Goal: Task Accomplishment & Management: Complete application form

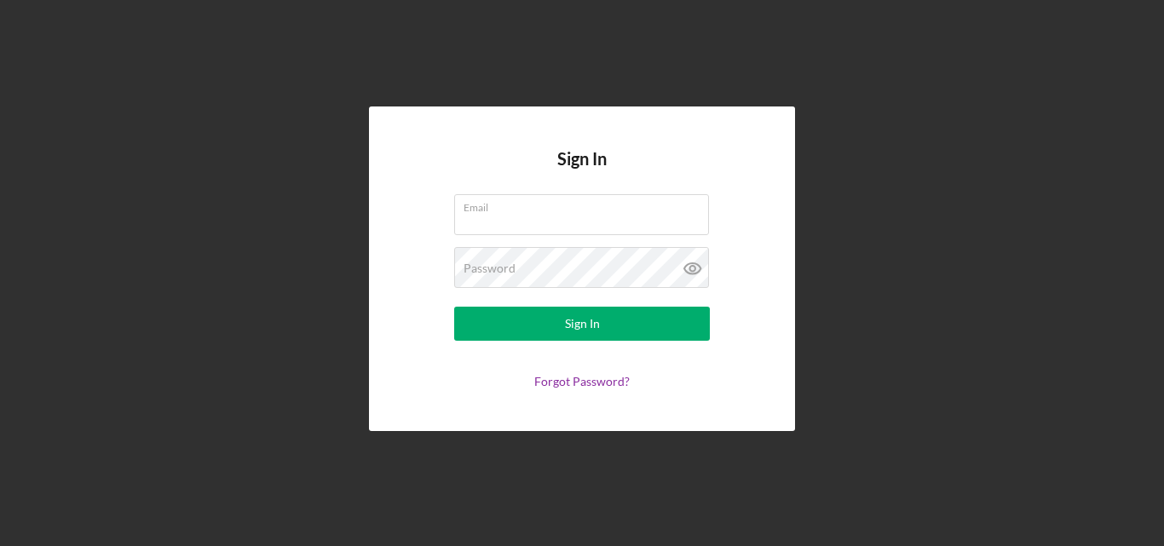
type input "[EMAIL_ADDRESS][DOMAIN_NAME]"
click at [638, 320] on button "Sign In" at bounding box center [582, 324] width 256 height 34
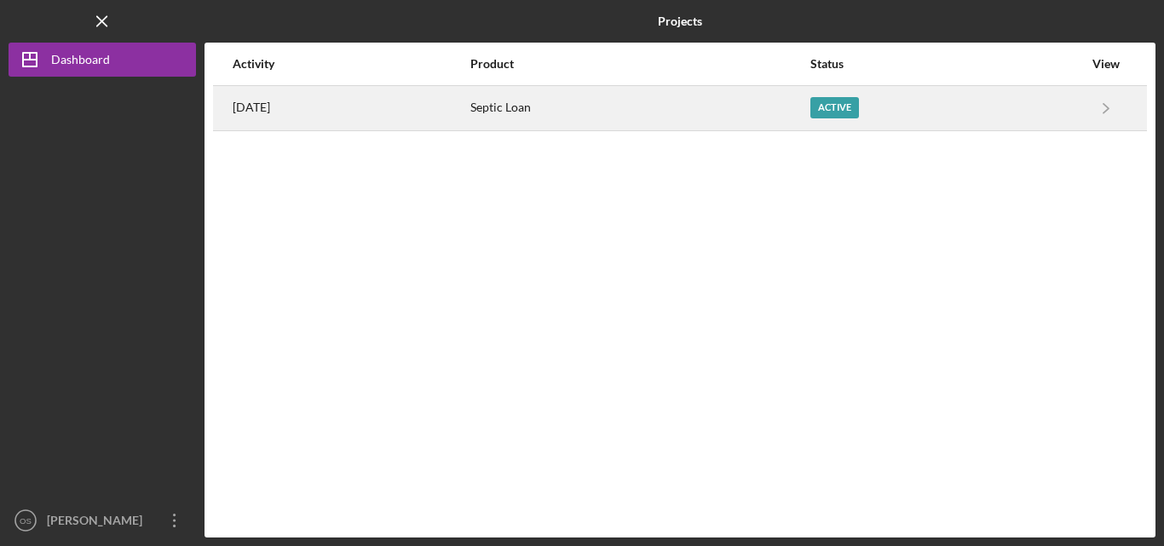
click at [859, 114] on div "Active" at bounding box center [835, 107] width 49 height 21
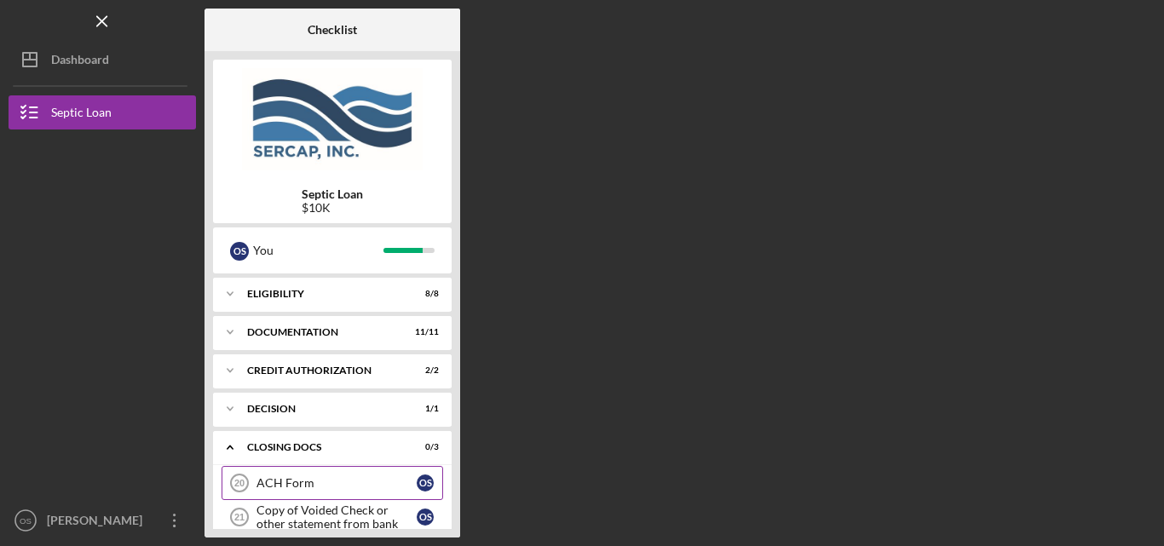
click at [354, 480] on div "ACH Form" at bounding box center [337, 484] width 160 height 14
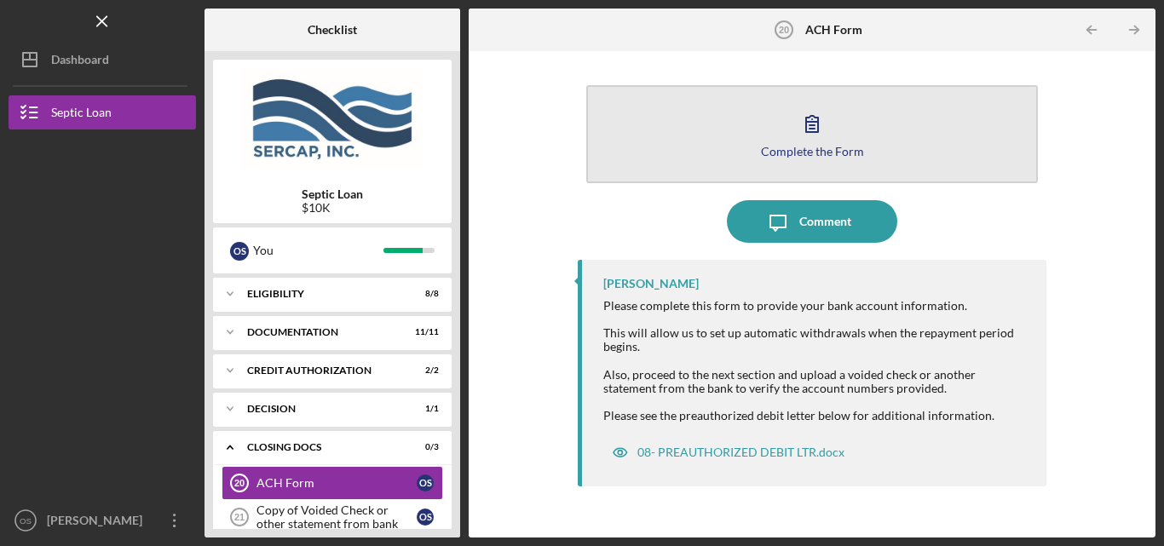
click at [810, 120] on icon "button" at bounding box center [812, 123] width 43 height 43
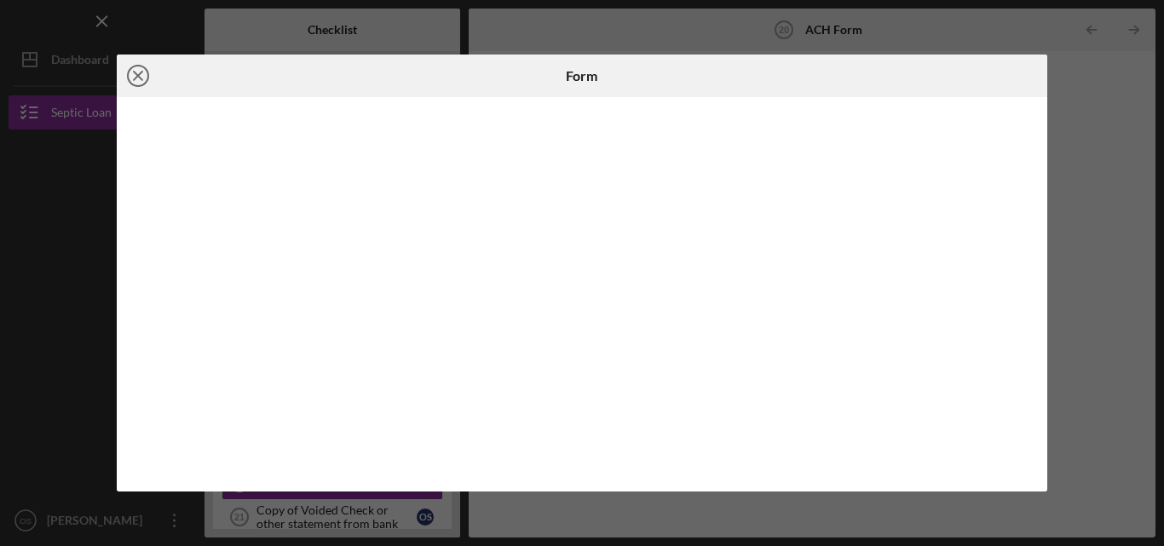
click at [134, 70] on icon "Icon/Close" at bounding box center [138, 76] width 43 height 43
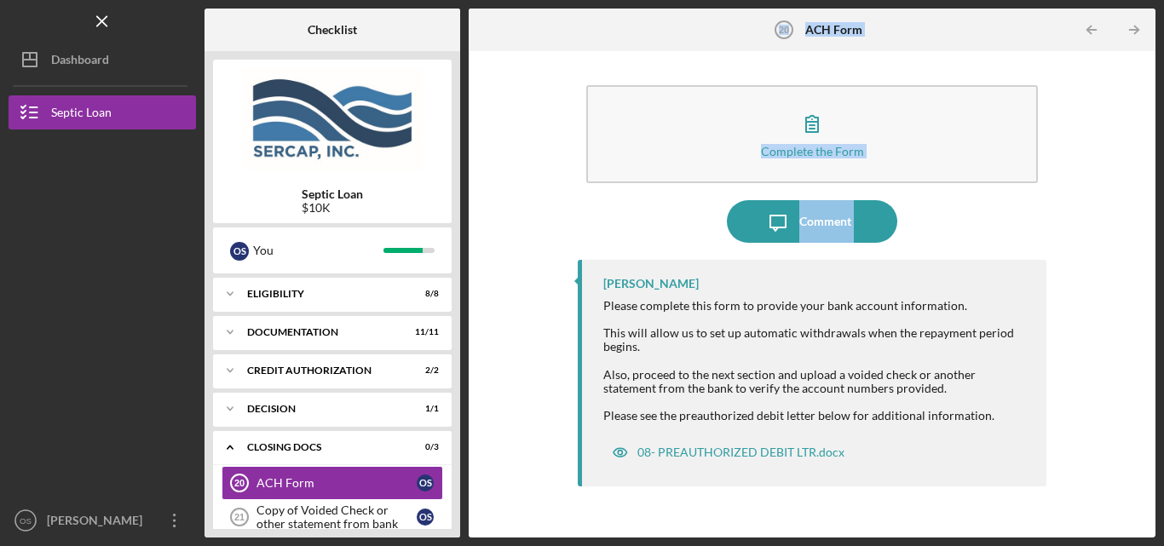
drag, startPoint x: 465, startPoint y: 269, endPoint x: 463, endPoint y: 286, distance: 18.0
click at [463, 286] on div "Checklist Septic Loan $10K O S You Icon/Expander Eligibility 8 / 8 Icon/Expande…" at bounding box center [680, 273] width 951 height 529
click at [461, 286] on div "Checklist Septic Loan $10K O S You Icon/Expander Eligibility 8 / 8 Icon/Expande…" at bounding box center [680, 273] width 951 height 529
click at [451, 465] on div "Icon/Expander CLOSING DOCS 0 / 3" at bounding box center [332, 447] width 239 height 35
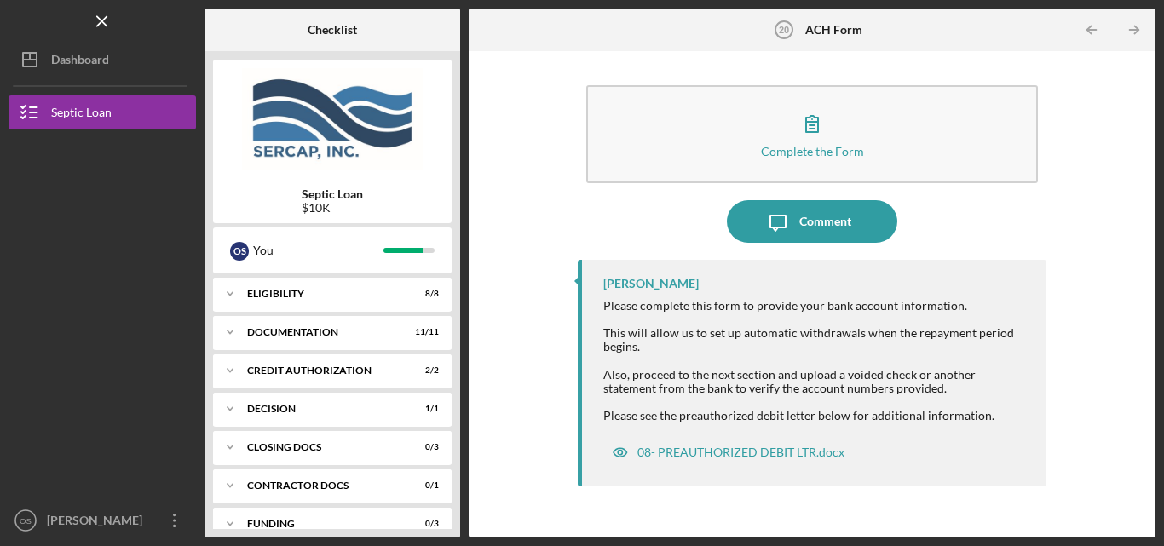
click at [459, 467] on div "Septic Loan $10K O S You Icon/Expander Eligibility 8 / 8 Icon/Expander Document…" at bounding box center [333, 294] width 256 height 487
click at [453, 318] on div "Septic Loan $10K O S You Icon/Expander Eligibility 8 / 8 Icon/Expander Document…" at bounding box center [333, 294] width 256 height 487
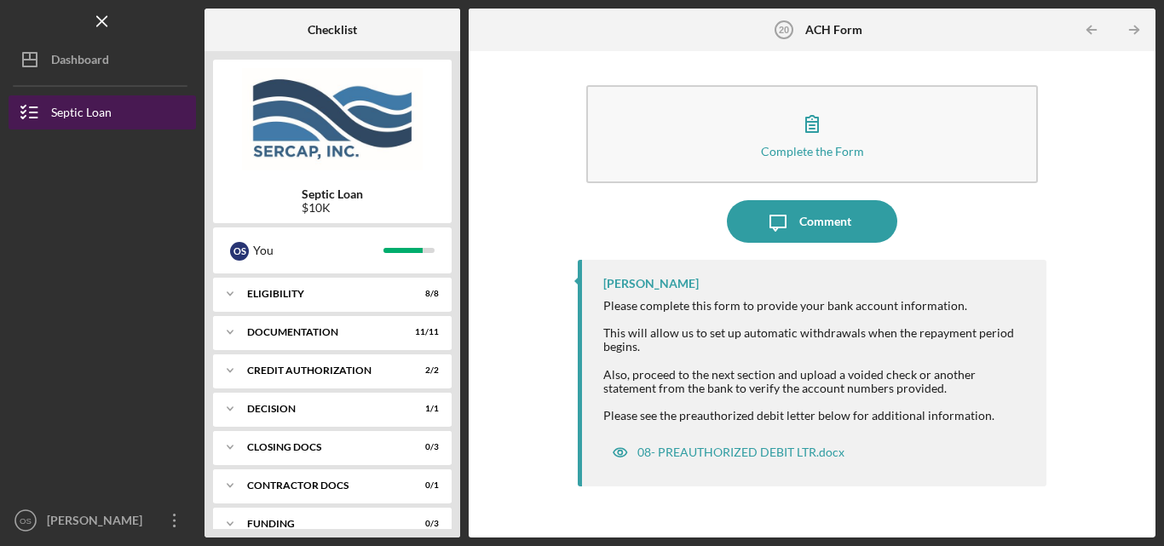
click at [21, 107] on polyline "button" at bounding box center [23, 107] width 4 height 3
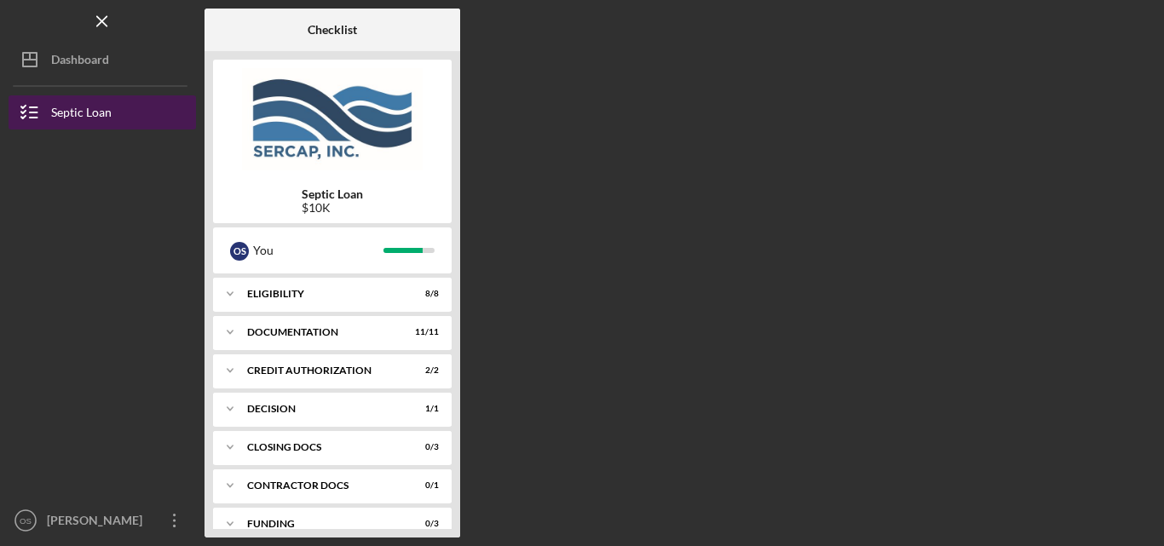
click at [84, 115] on div "Septic Loan" at bounding box center [81, 114] width 61 height 38
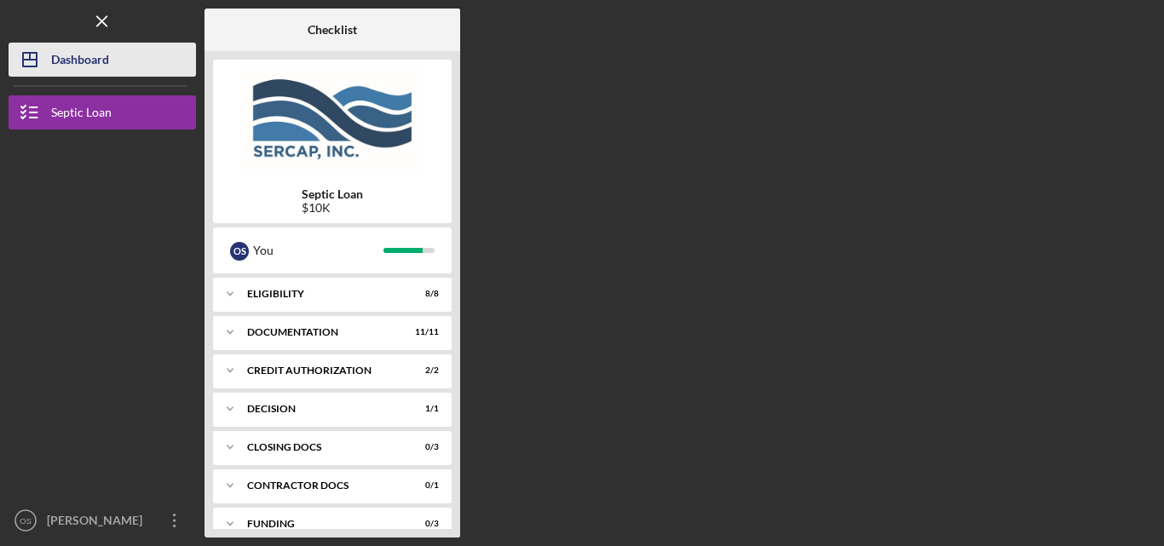
click at [66, 65] on div "Dashboard" at bounding box center [80, 62] width 58 height 38
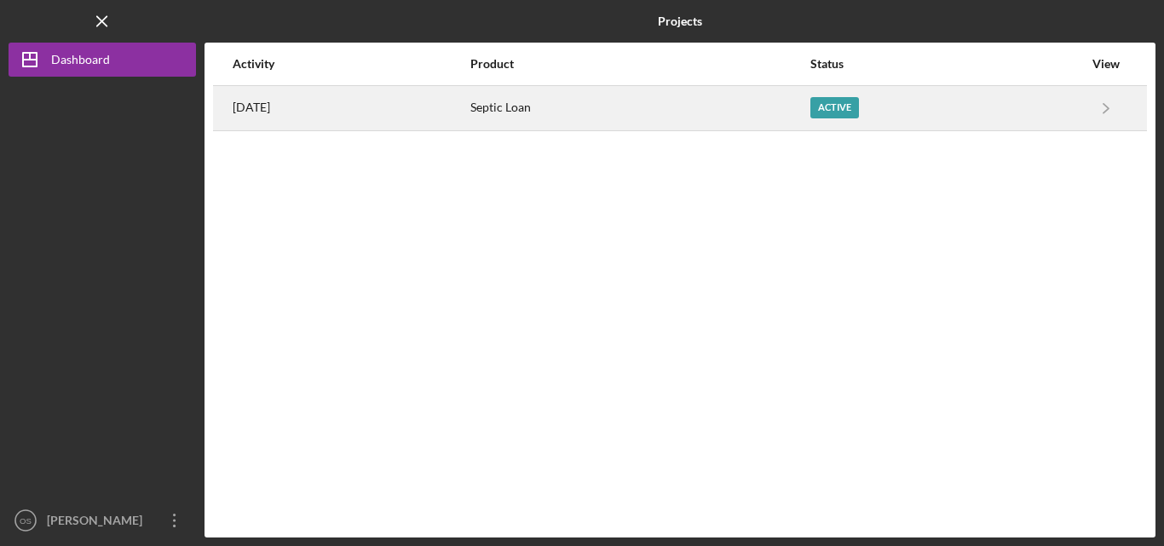
click at [859, 108] on div "Active" at bounding box center [835, 107] width 49 height 21
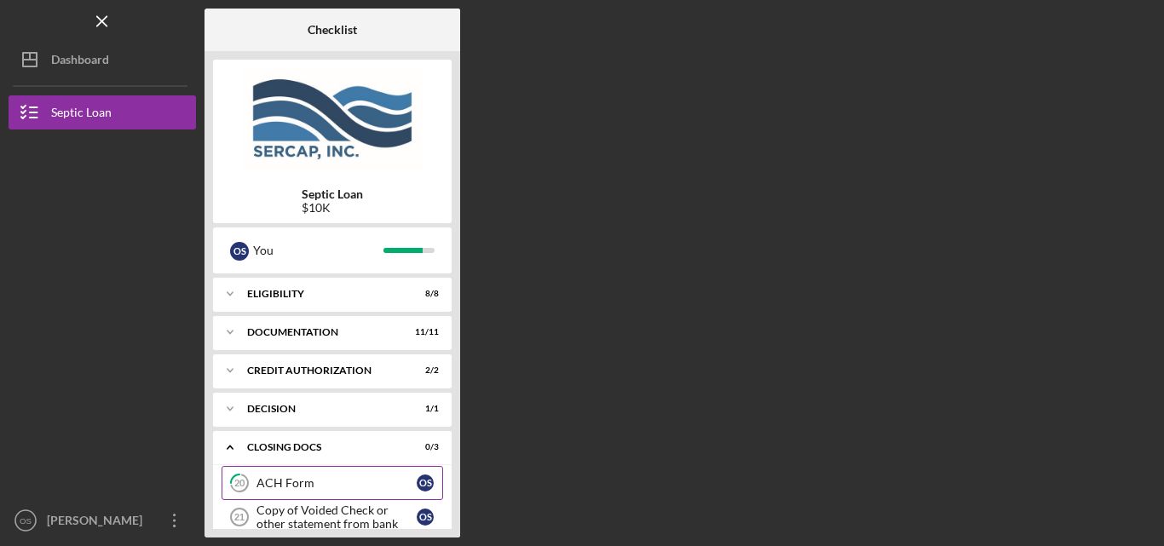
click at [381, 480] on div "ACH Form" at bounding box center [337, 484] width 160 height 14
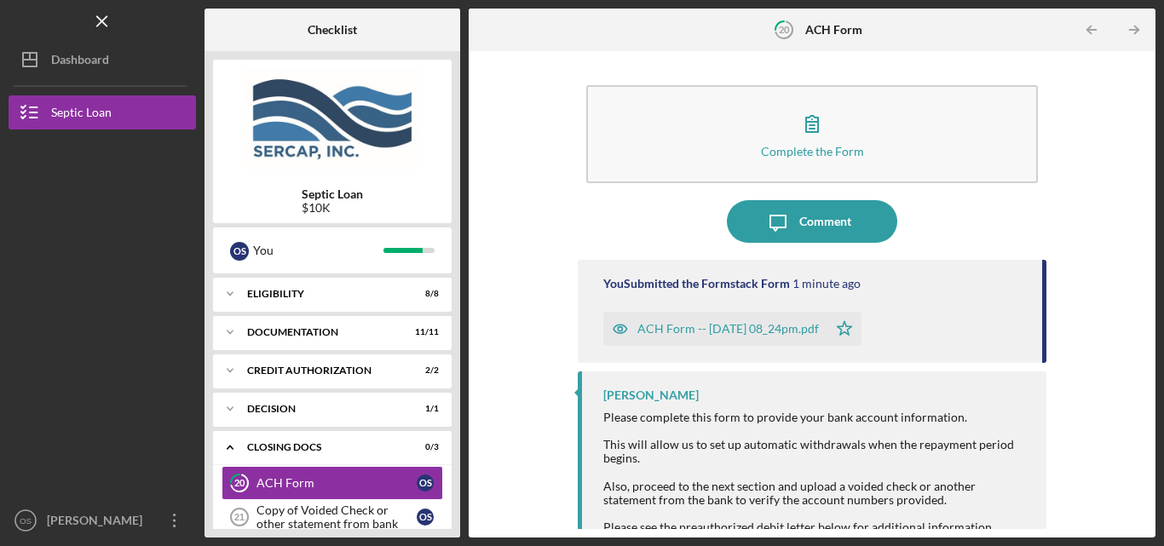
click at [785, 331] on div "ACH Form -- [DATE] 08_24pm.pdf" at bounding box center [729, 329] width 182 height 14
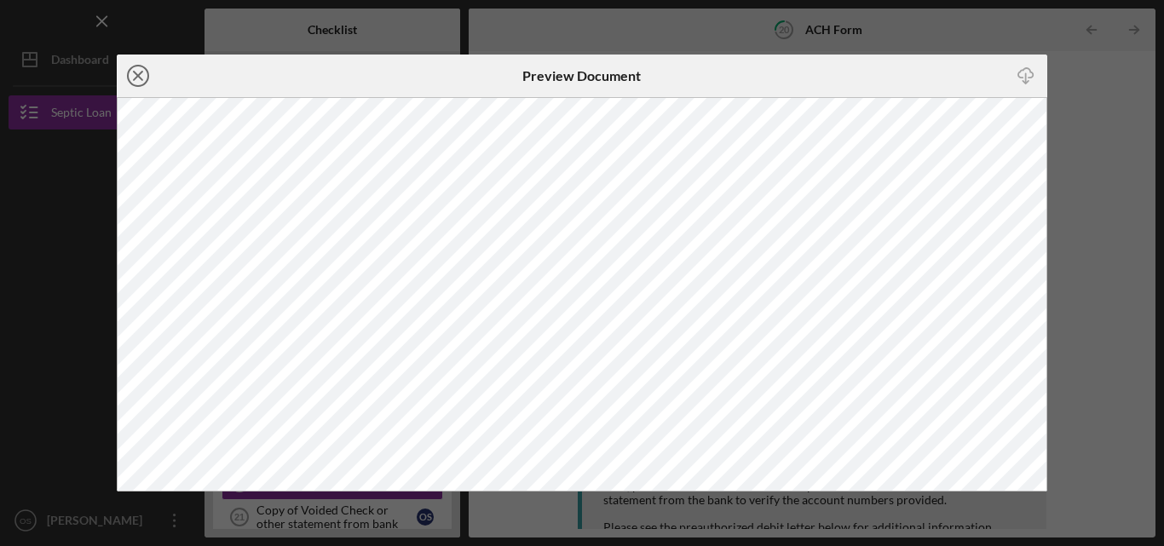
click at [138, 70] on icon "Icon/Close" at bounding box center [138, 76] width 43 height 43
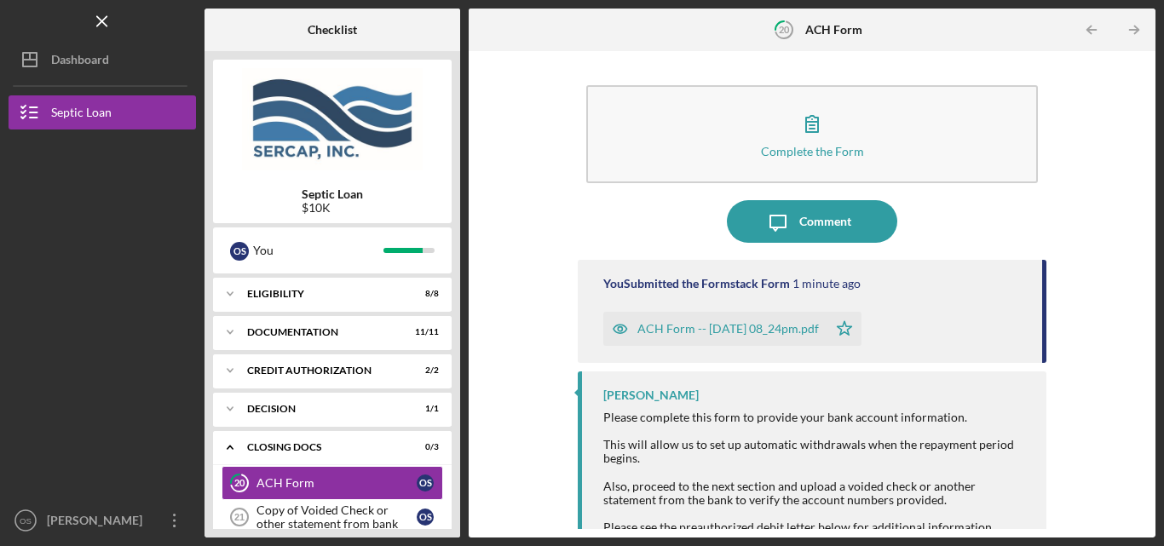
drag, startPoint x: 1141, startPoint y: 285, endPoint x: 1136, endPoint y: 332, distance: 47.2
click at [1136, 332] on div "Complete the Form Form Icon/Message Comment You Submitted the Formstack Form 1 …" at bounding box center [812, 295] width 670 height 470
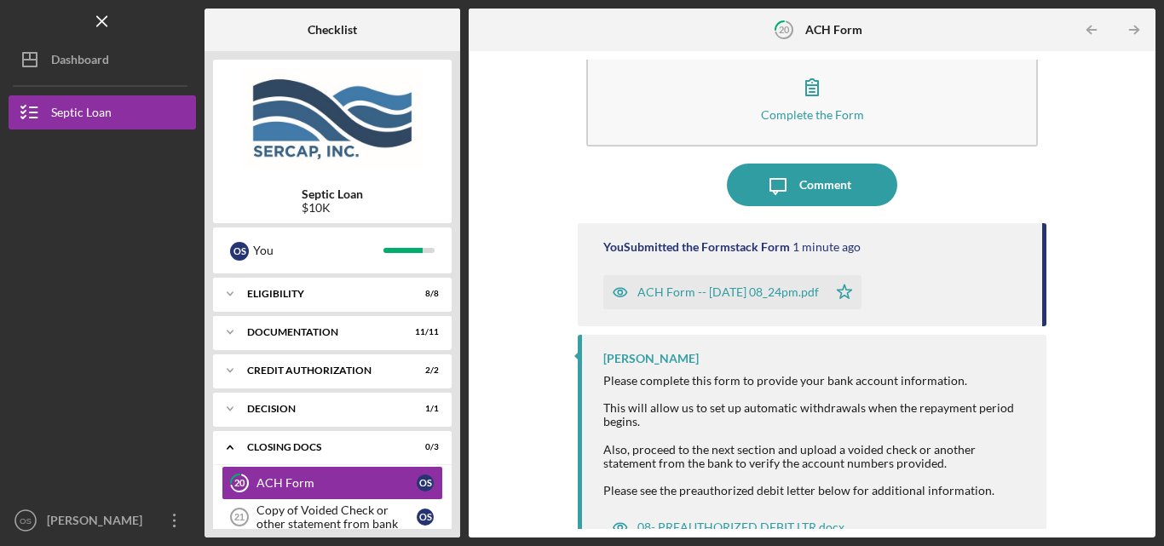
scroll to position [69, 0]
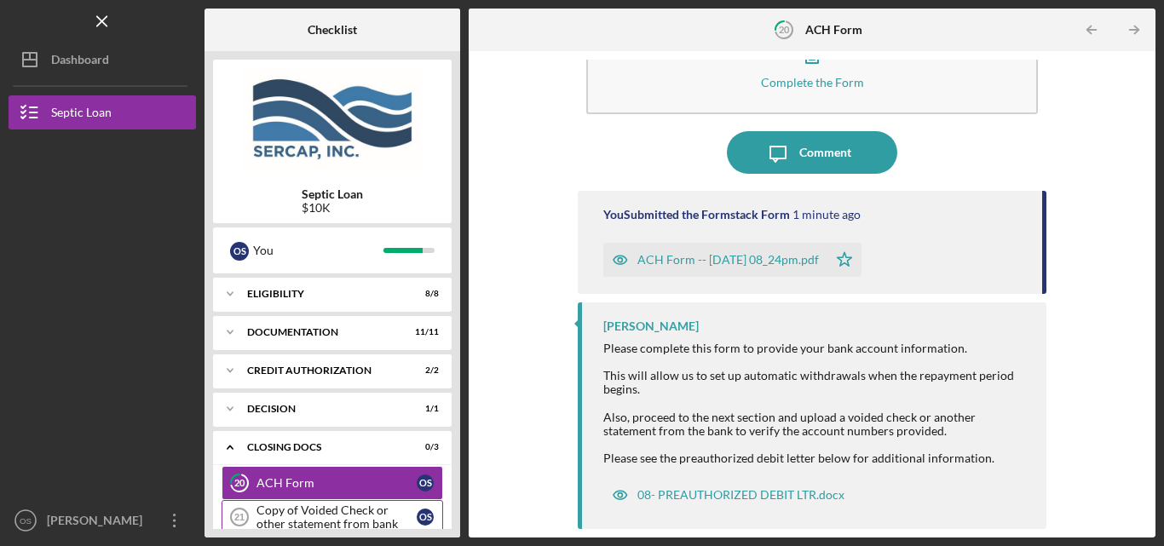
click at [381, 509] on div "Copy of Voided Check or other statement from bank" at bounding box center [337, 517] width 160 height 27
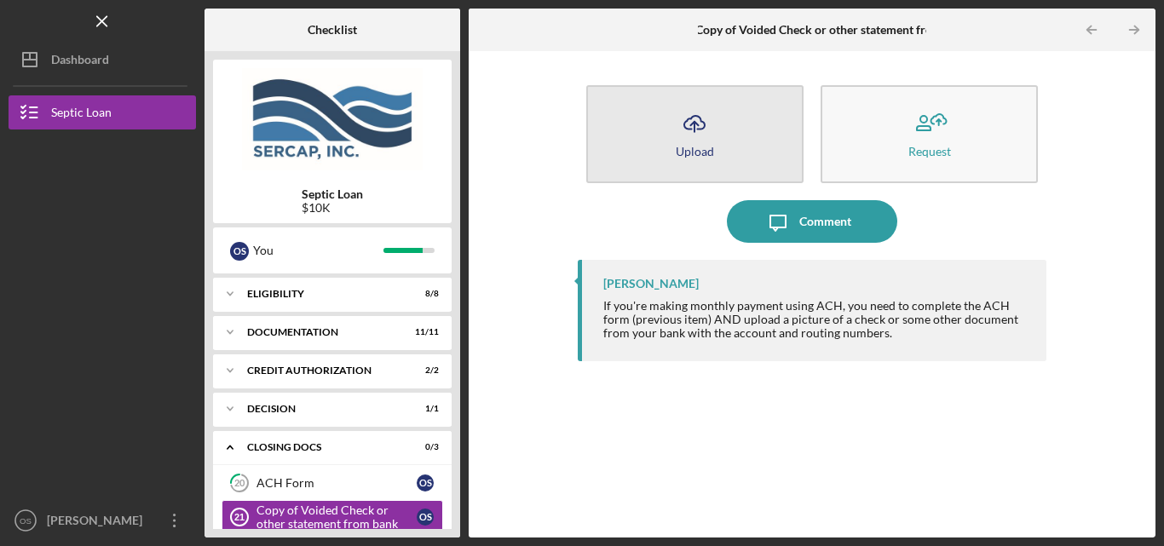
click at [674, 139] on icon "Icon/Upload" at bounding box center [694, 123] width 43 height 43
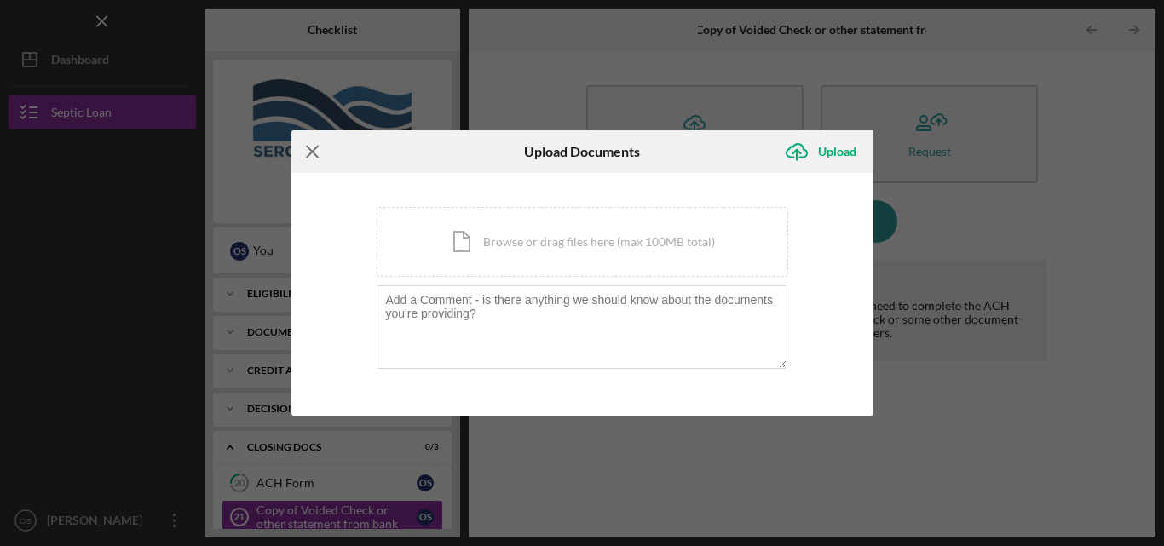
click at [308, 151] on icon "Icon/Menu Close" at bounding box center [313, 151] width 43 height 43
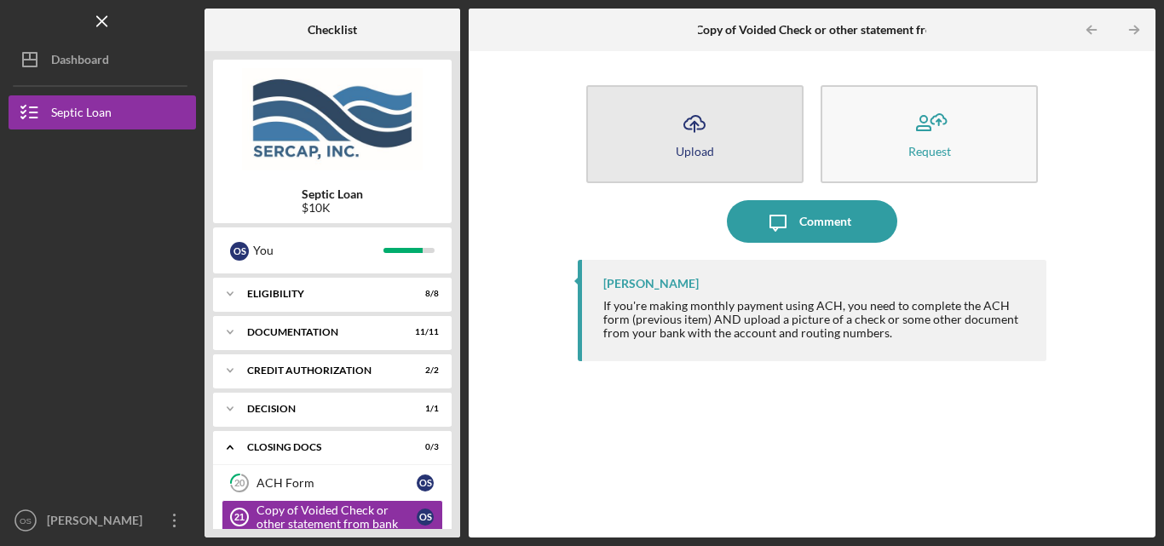
click at [735, 133] on button "Icon/Upload Upload" at bounding box center [694, 134] width 217 height 98
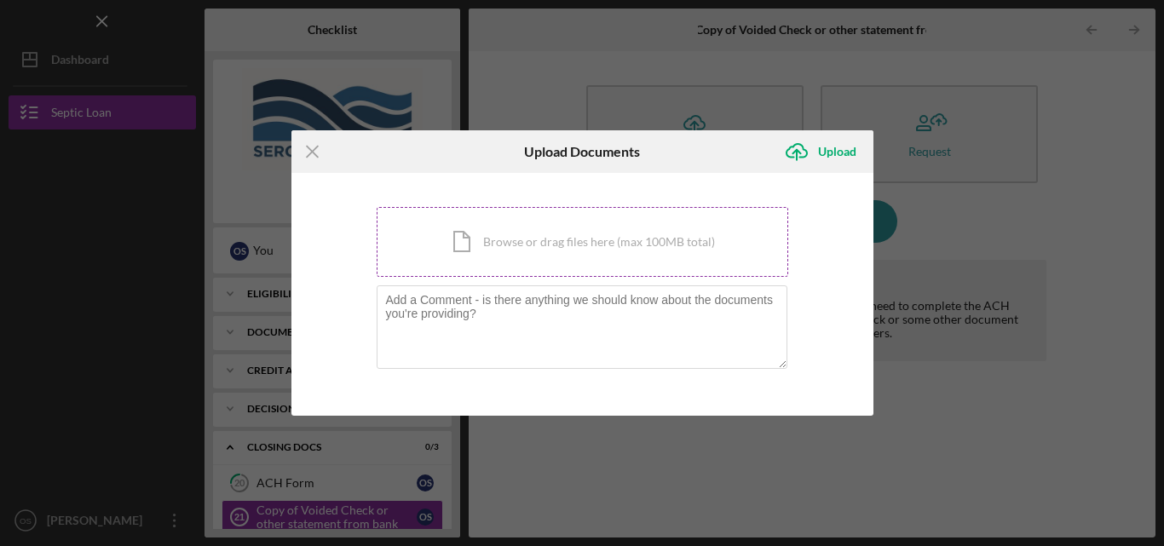
click at [604, 234] on div "Icon/Document Browse or drag files here (max 100MB total) Tap to choose files o…" at bounding box center [583, 242] width 412 height 70
click at [306, 150] on icon "Icon/Menu Close" at bounding box center [313, 151] width 43 height 43
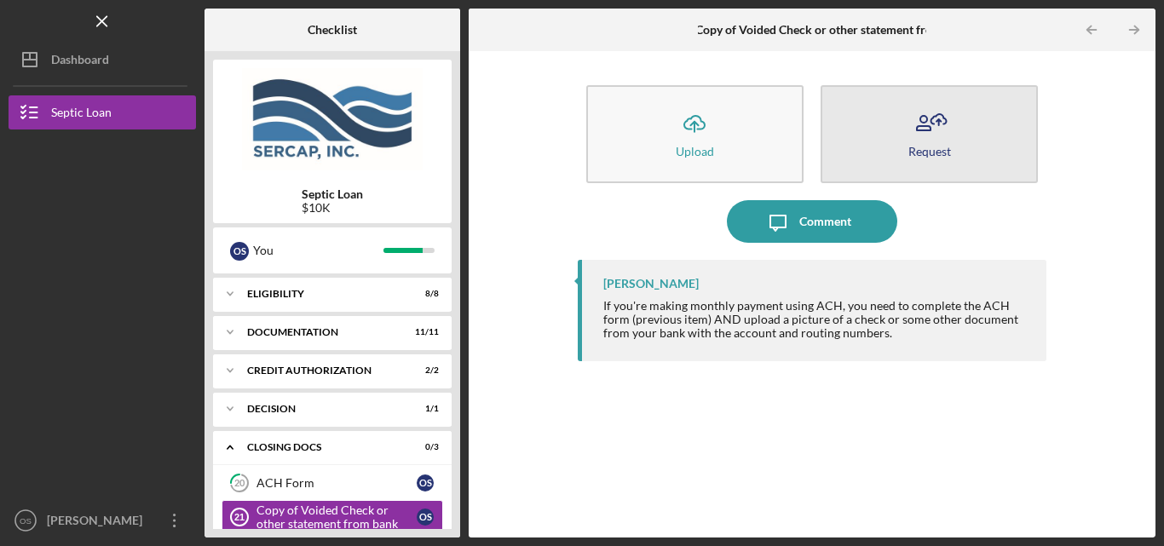
click at [934, 129] on icon "button" at bounding box center [930, 123] width 43 height 43
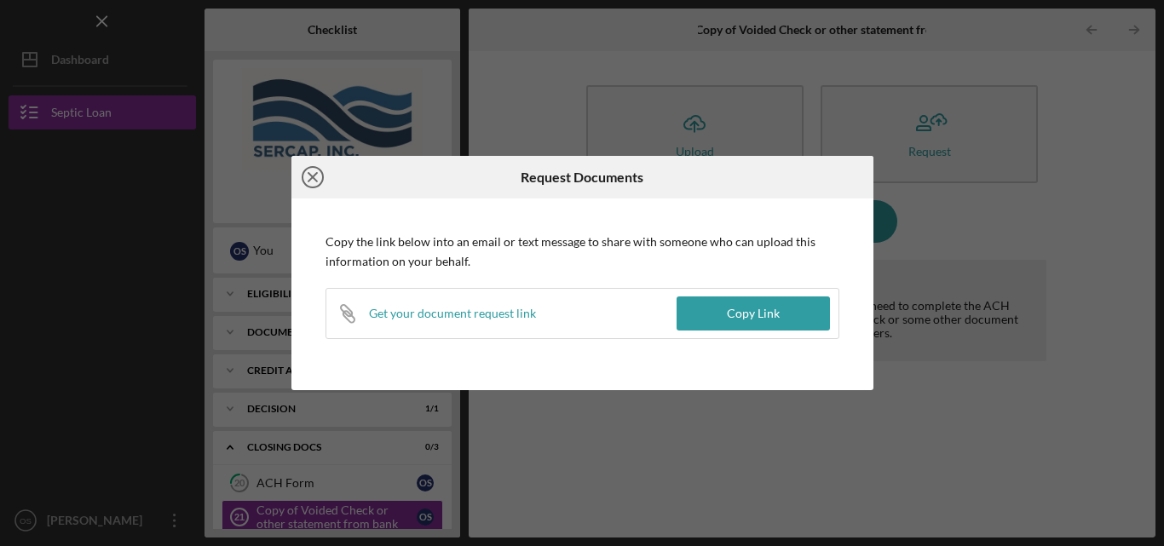
click at [314, 183] on icon "Icon/Close" at bounding box center [313, 177] width 43 height 43
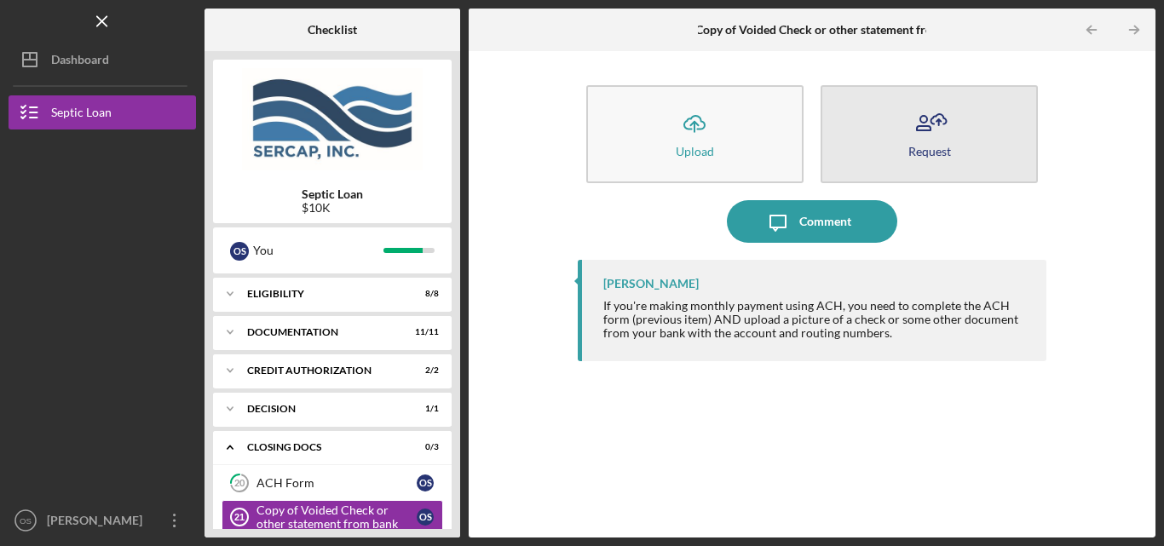
click at [877, 173] on button "Request" at bounding box center [929, 134] width 217 height 98
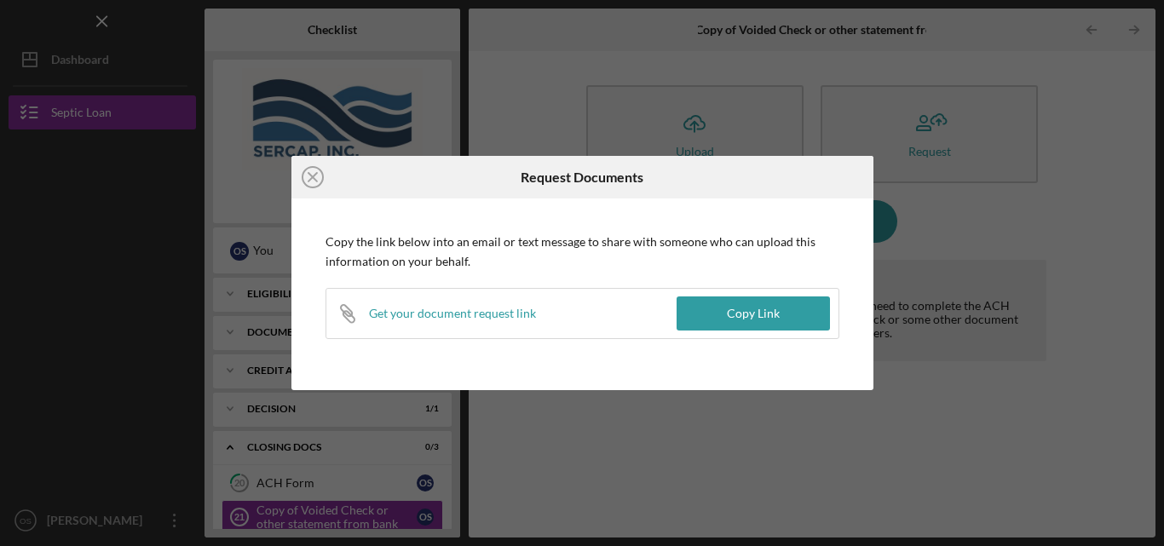
click at [1007, 205] on div "Icon/Close Request Documents Copy the link below into an email or text message …" at bounding box center [582, 273] width 1164 height 546
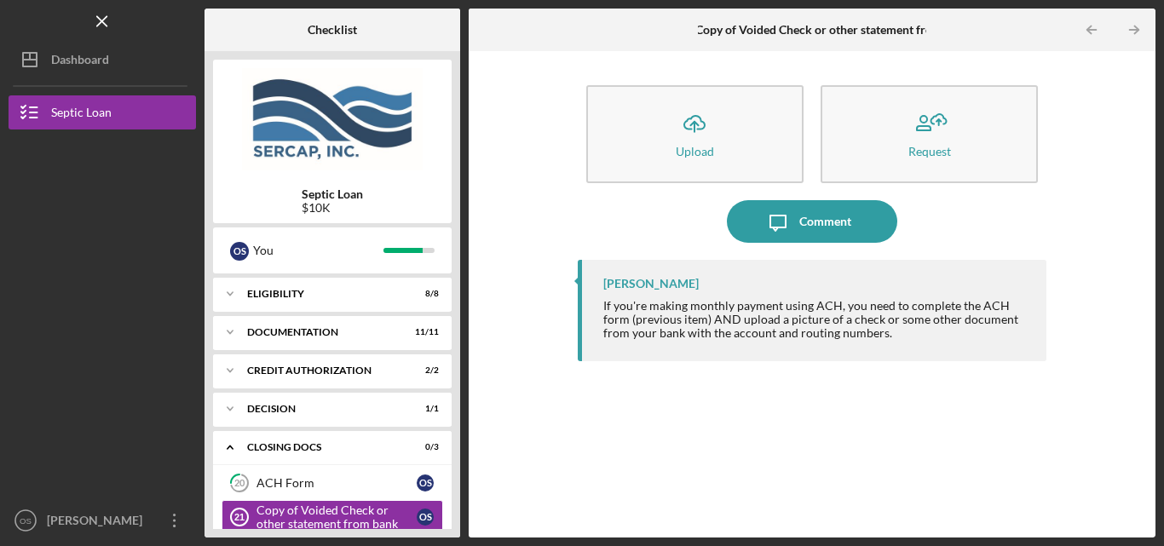
drag, startPoint x: 1154, startPoint y: 115, endPoint x: 1154, endPoint y: 132, distance: 17.0
click at [1154, 132] on div "Icon/Upload Upload Request Icon/Message Comment [PERSON_NAME] If you're making …" at bounding box center [812, 294] width 687 height 487
click at [424, 448] on div "CLOSING DOCS" at bounding box center [338, 447] width 183 height 10
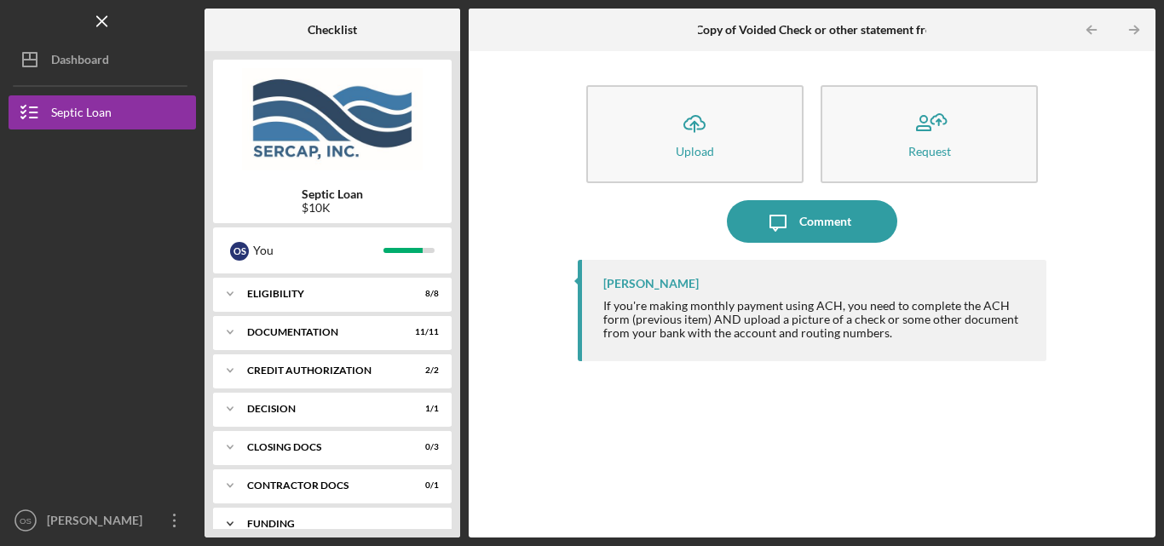
click at [410, 517] on div "Icon/Expander Funding 0 / 3" at bounding box center [332, 524] width 239 height 34
click at [410, 496] on div "Icon/Expander Contractor Docs 0 / 1" at bounding box center [332, 486] width 239 height 34
click at [396, 519] on div "Invoice for SERCAP Fees" at bounding box center [337, 522] width 160 height 14
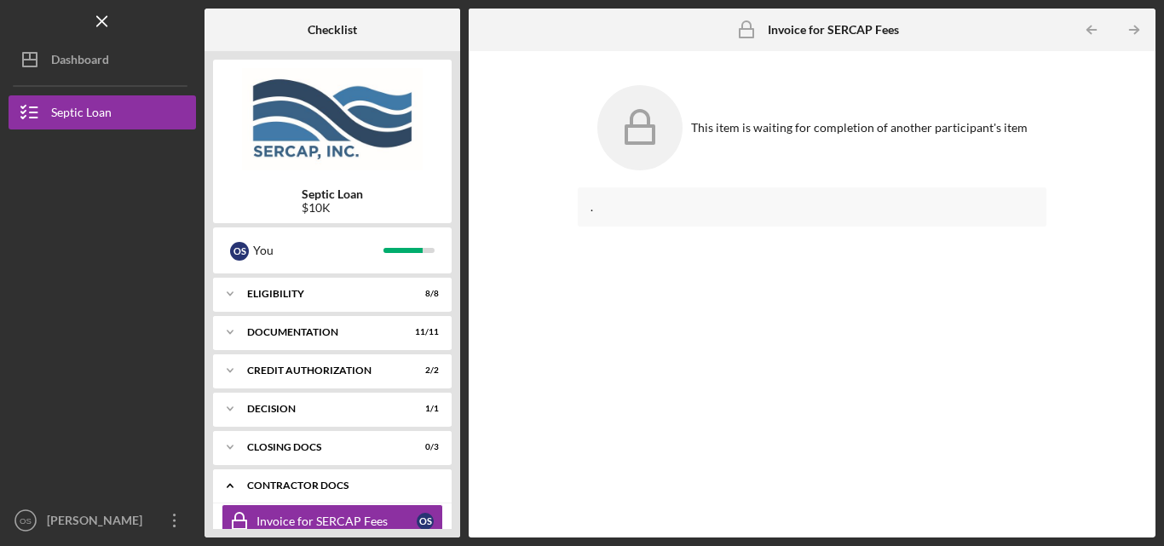
click at [396, 494] on div "Icon/Expander Contractor Docs 0 / 1" at bounding box center [332, 486] width 239 height 35
click at [396, 494] on div "Icon/Expander Contractor Docs 0 / 1" at bounding box center [332, 486] width 239 height 34
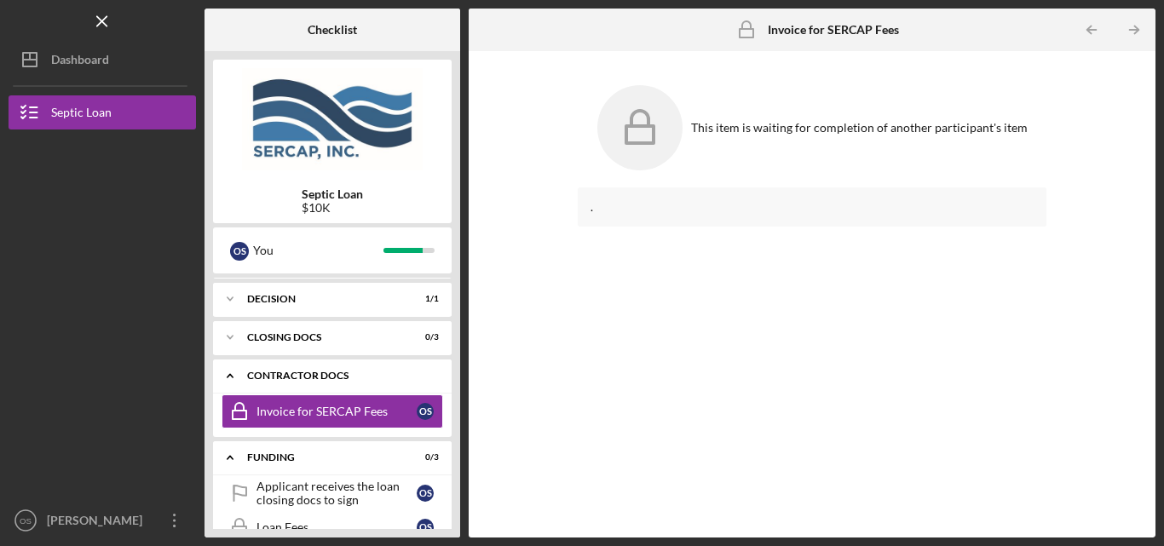
scroll to position [118, 0]
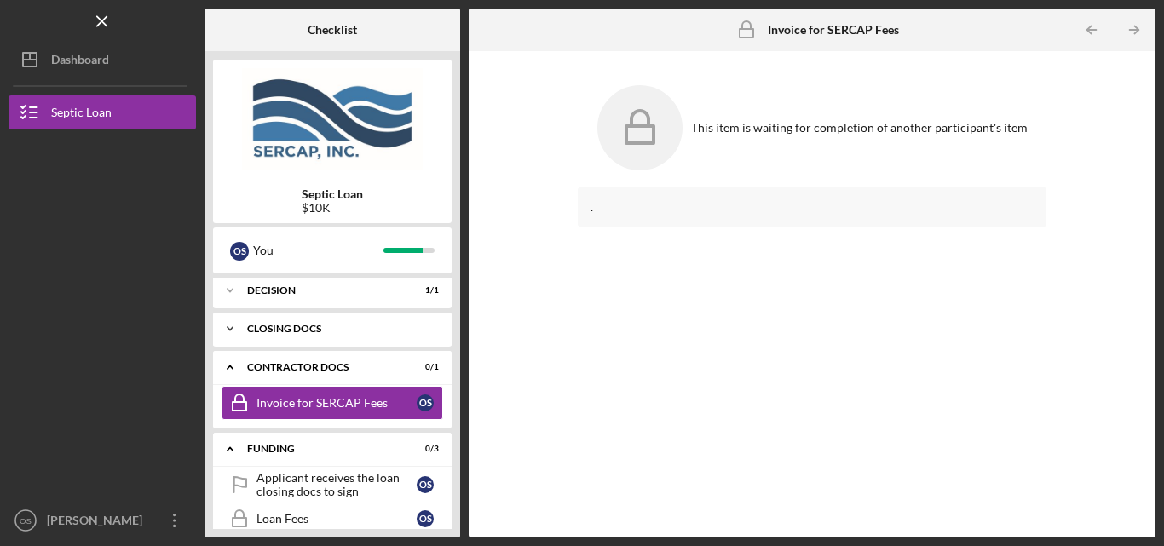
click at [383, 341] on div "Icon/Expander CLOSING DOCS 0 / 3" at bounding box center [332, 329] width 239 height 34
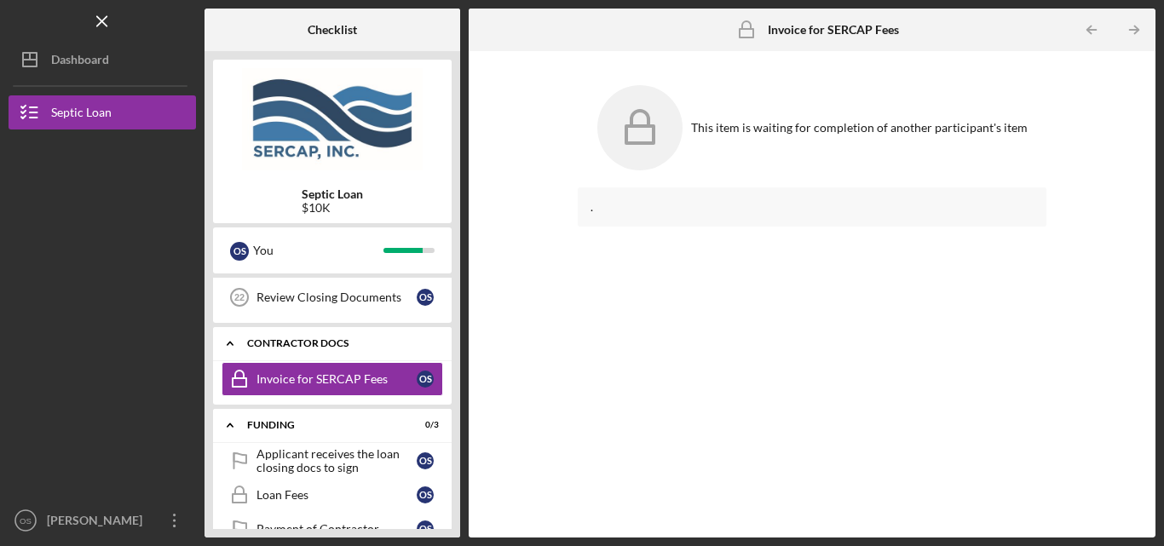
scroll to position [288, 0]
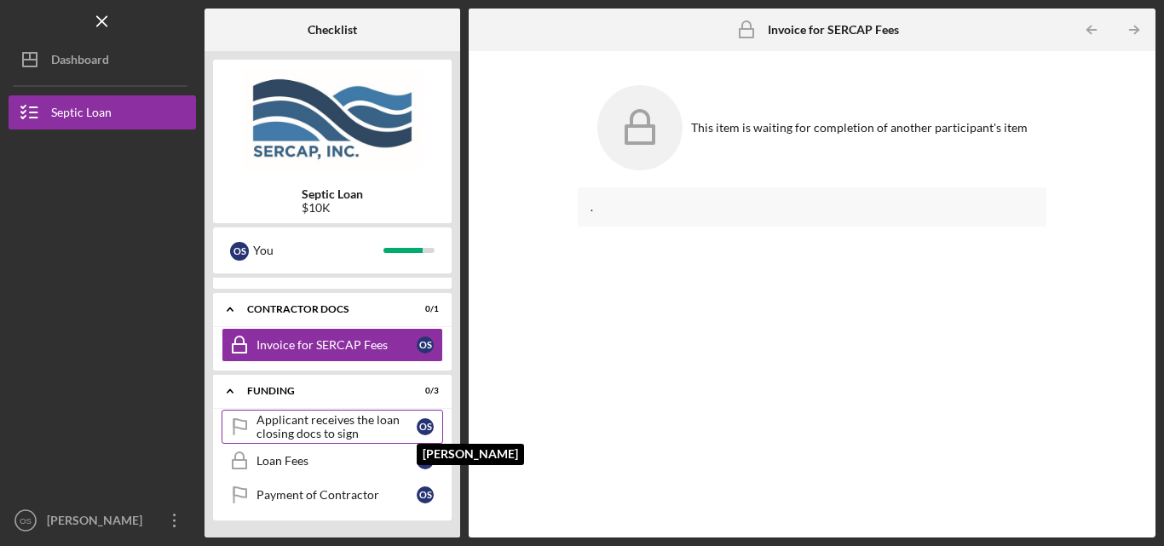
click at [426, 429] on div "O S" at bounding box center [425, 427] width 17 height 17
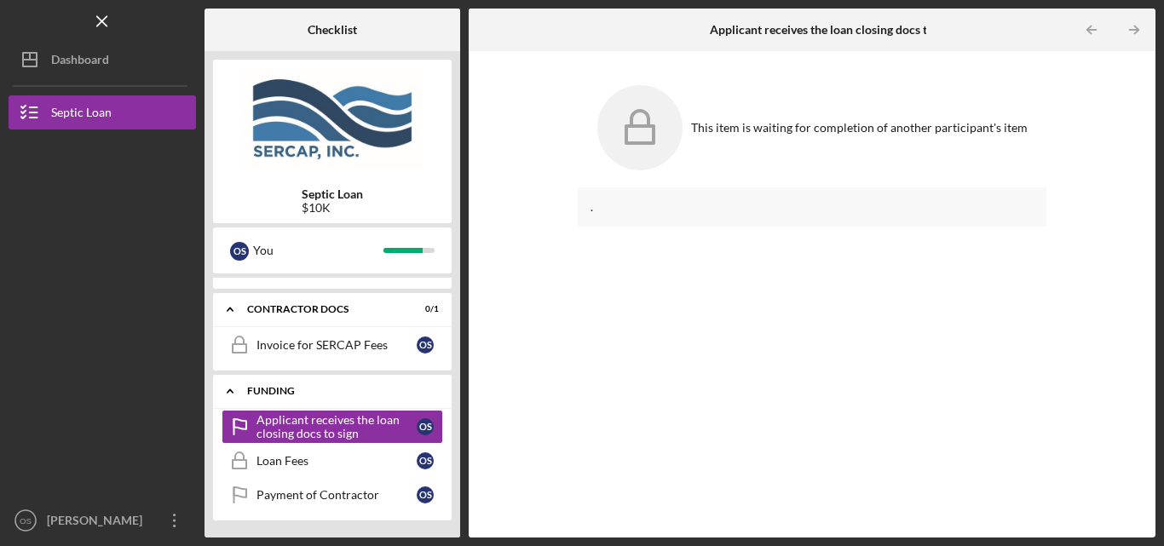
click at [419, 385] on div "Icon/Expander Funding 0 / 3" at bounding box center [332, 391] width 239 height 35
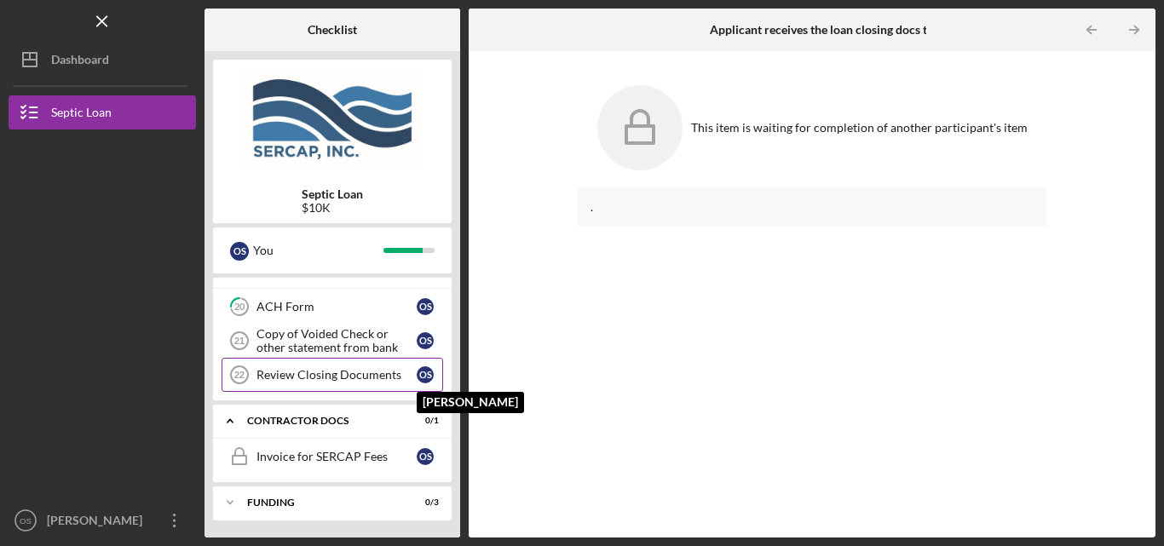
click at [419, 375] on div "O S" at bounding box center [425, 375] width 17 height 17
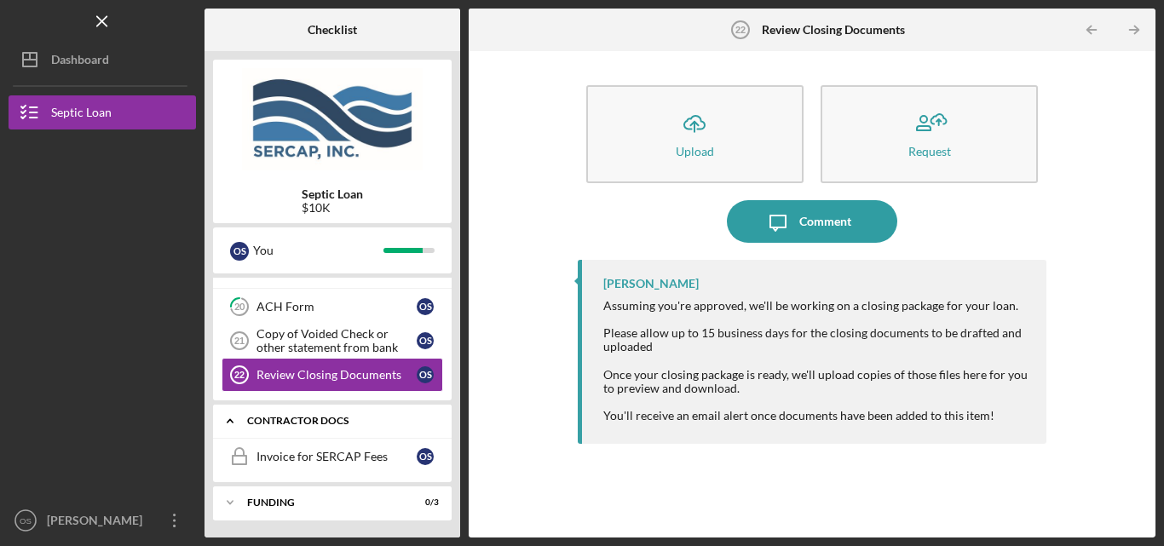
click at [346, 413] on div "Icon/Expander Contractor Docs 0 / 1" at bounding box center [332, 421] width 239 height 35
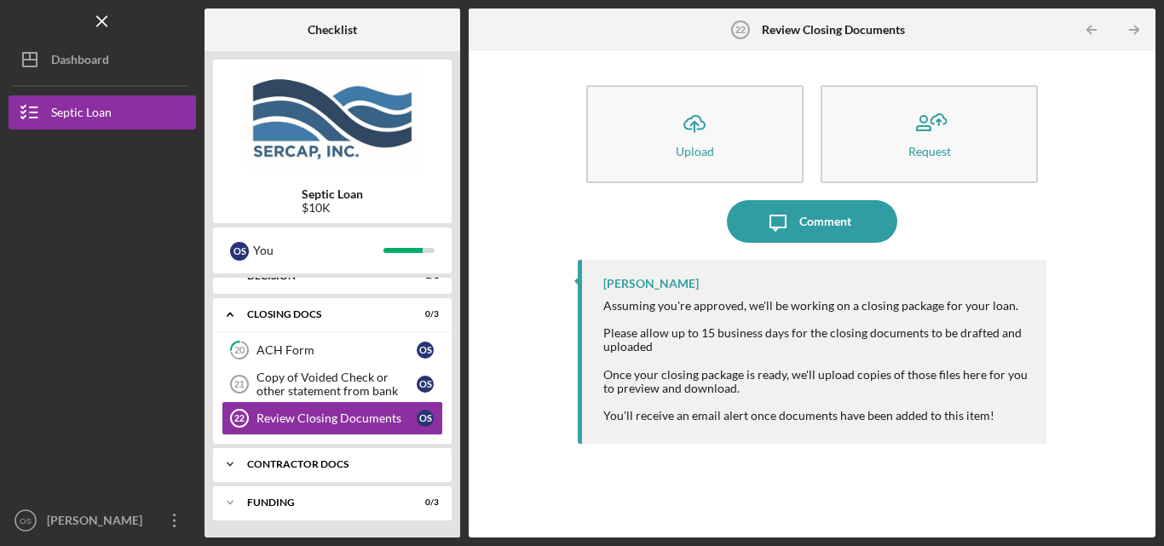
scroll to position [133, 0]
click at [372, 415] on div "Review Closing Documents" at bounding box center [337, 419] width 160 height 14
drag, startPoint x: 372, startPoint y: 415, endPoint x: 358, endPoint y: 453, distance: 40.7
click at [358, 453] on div "Icon/Expander Eligibility 8 / 8 Icon/Expander Documentation 11 / 11 Icon/Expand…" at bounding box center [332, 403] width 239 height 251
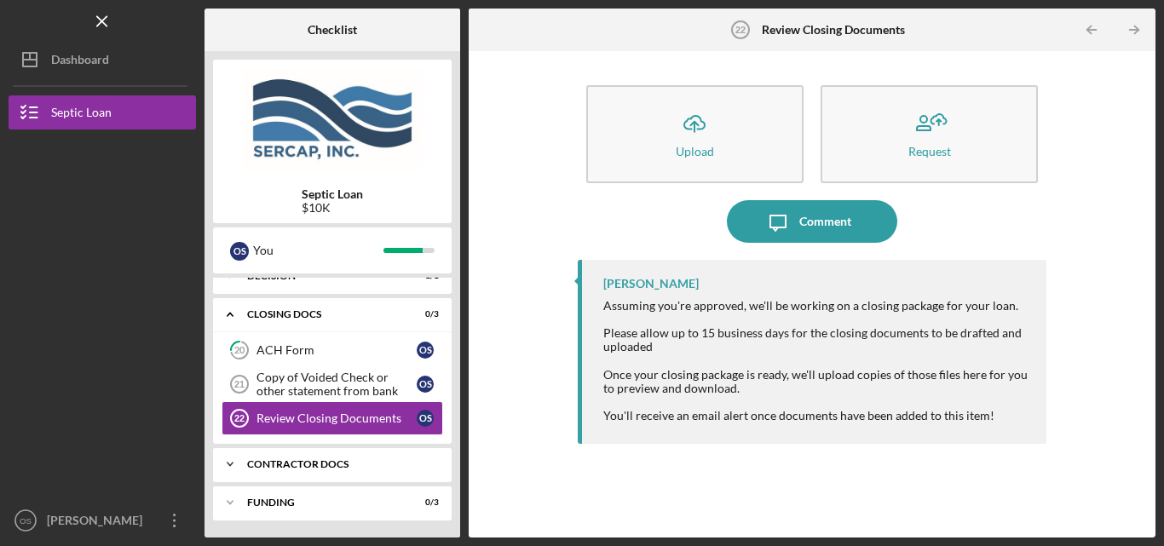
click at [358, 454] on div "Icon/Expander Contractor Docs 0 / 1" at bounding box center [332, 465] width 239 height 34
click at [358, 454] on div "Icon/Expander Contractor Docs 0 / 1" at bounding box center [332, 465] width 239 height 35
click at [358, 454] on div "Icon/Expander Contractor Docs 0 / 1" at bounding box center [332, 465] width 239 height 34
click at [366, 425] on div "Review Closing Documents" at bounding box center [337, 419] width 160 height 14
click at [366, 396] on div "Copy of Voided Check or other statement from bank" at bounding box center [337, 384] width 160 height 27
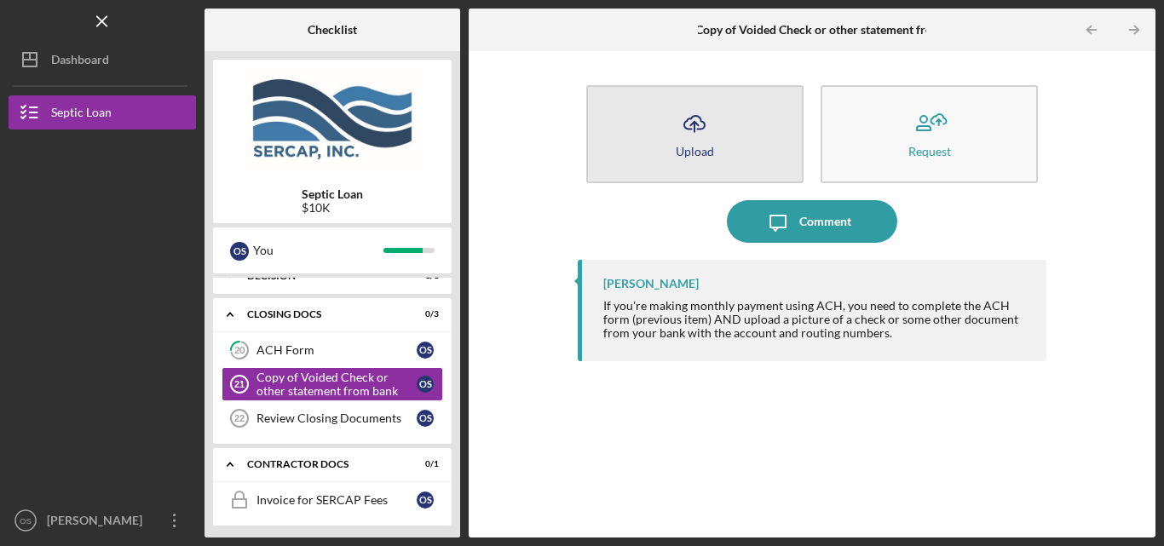
click at [743, 135] on button "Icon/Upload Upload" at bounding box center [694, 134] width 217 height 98
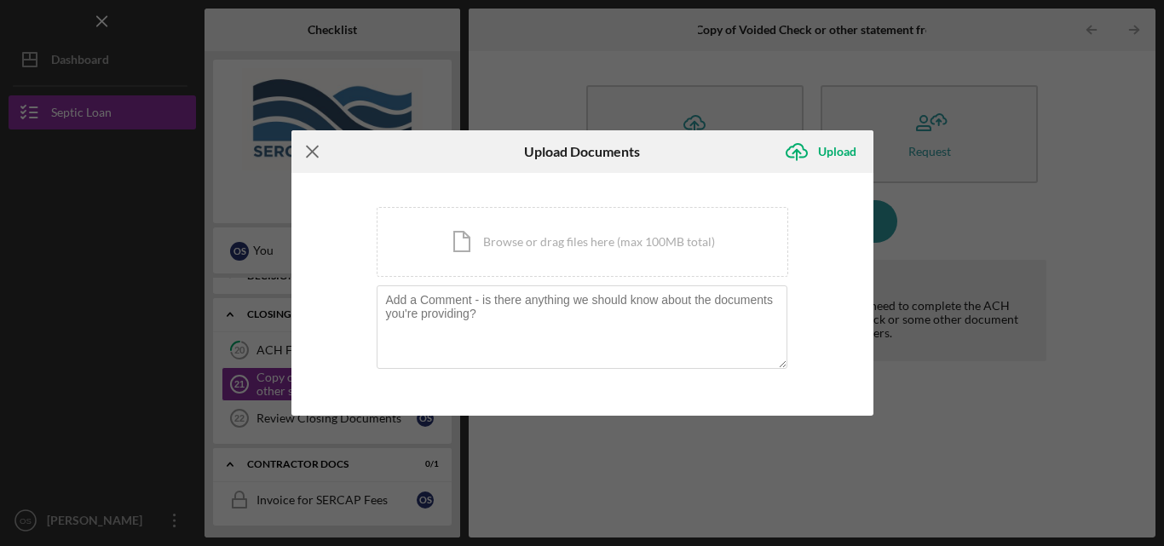
click at [313, 147] on icon "Icon/Menu Close" at bounding box center [313, 151] width 43 height 43
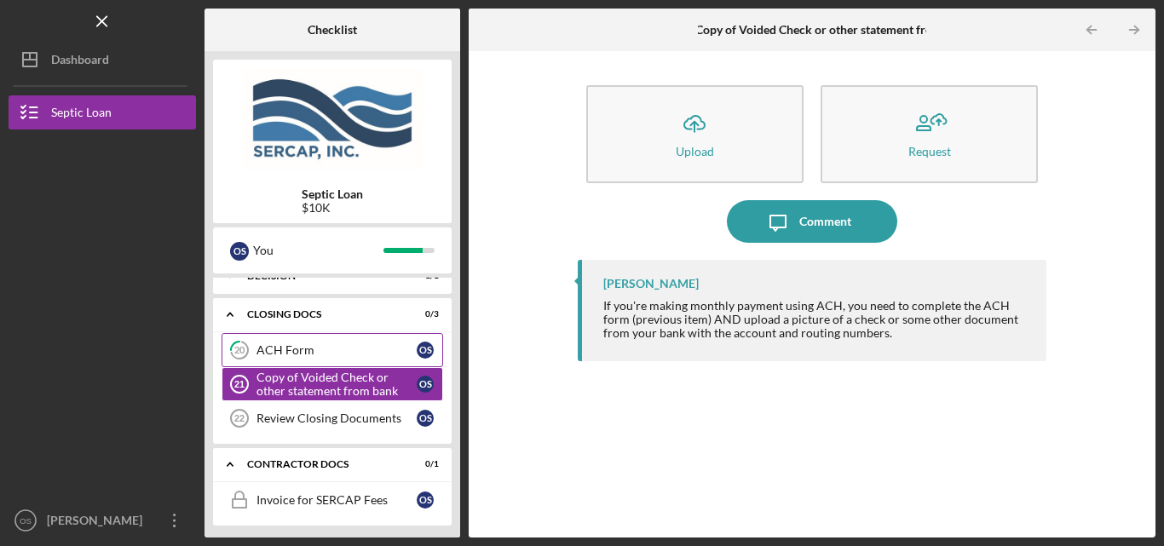
click at [325, 346] on div "ACH Form" at bounding box center [337, 351] width 160 height 14
